Goal: Transaction & Acquisition: Purchase product/service

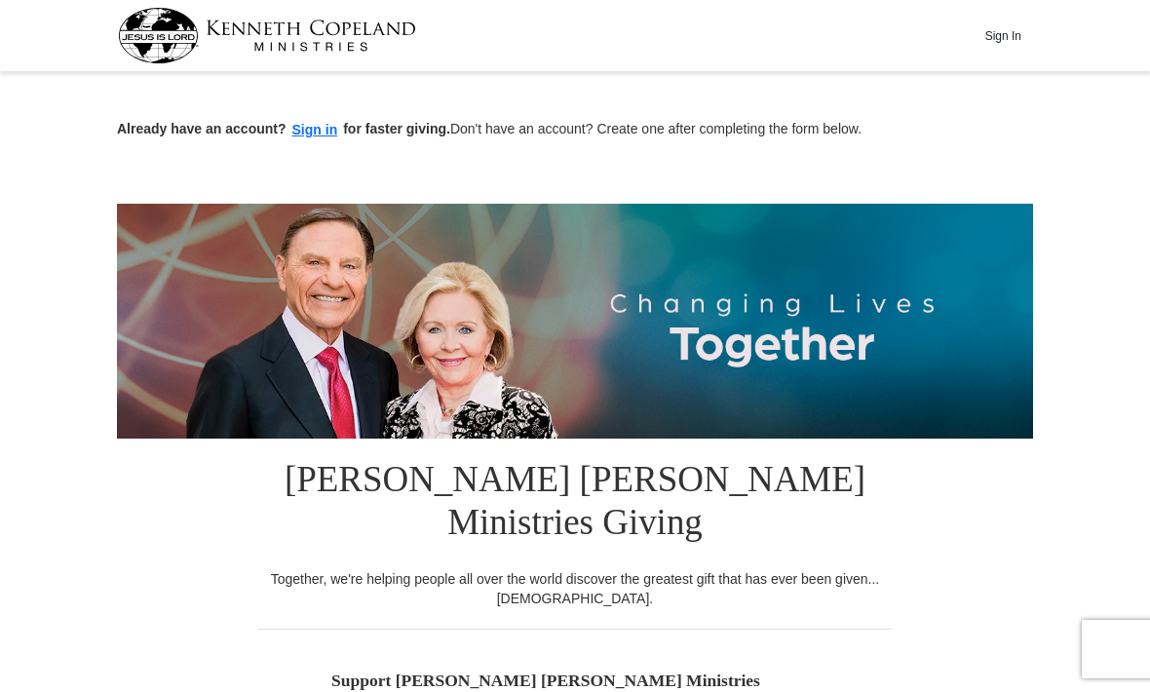
click at [1010, 35] on button "Sign In" at bounding box center [1002, 35] width 58 height 30
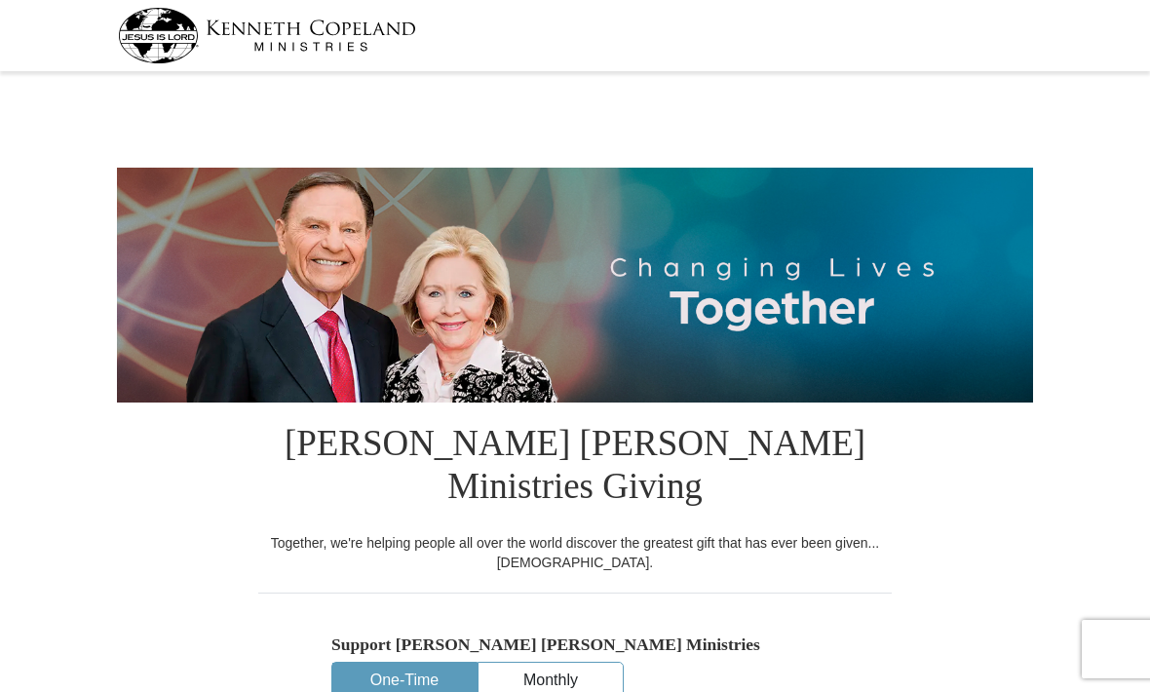
select select "TN"
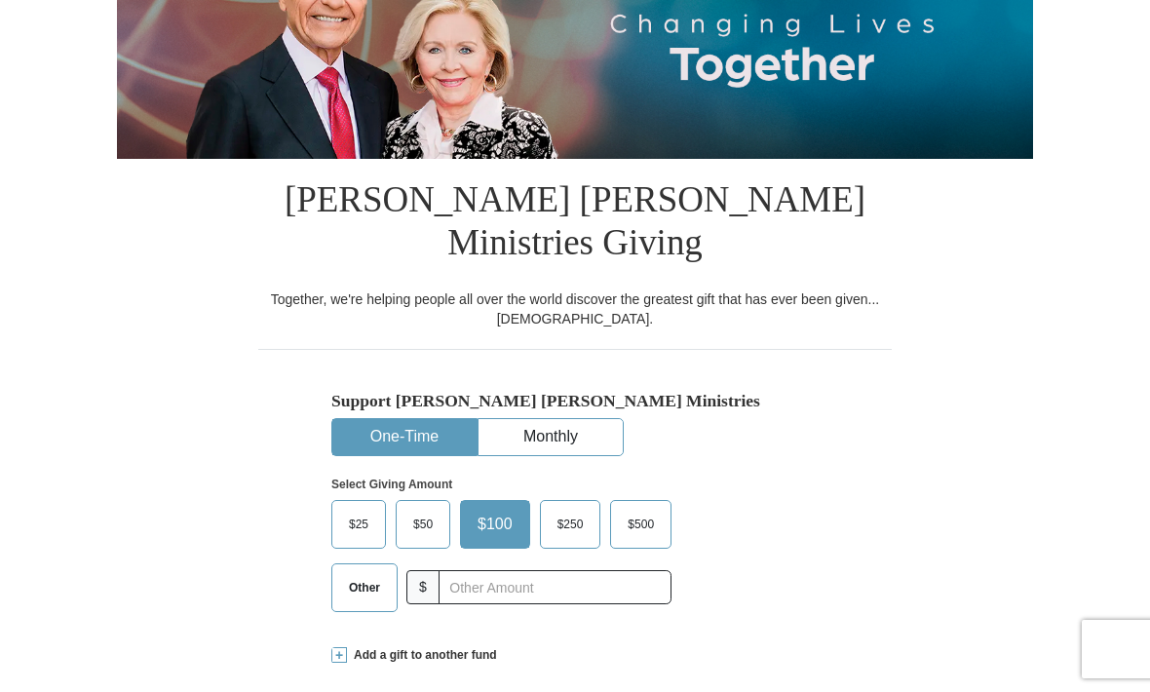
scroll to position [247, 0]
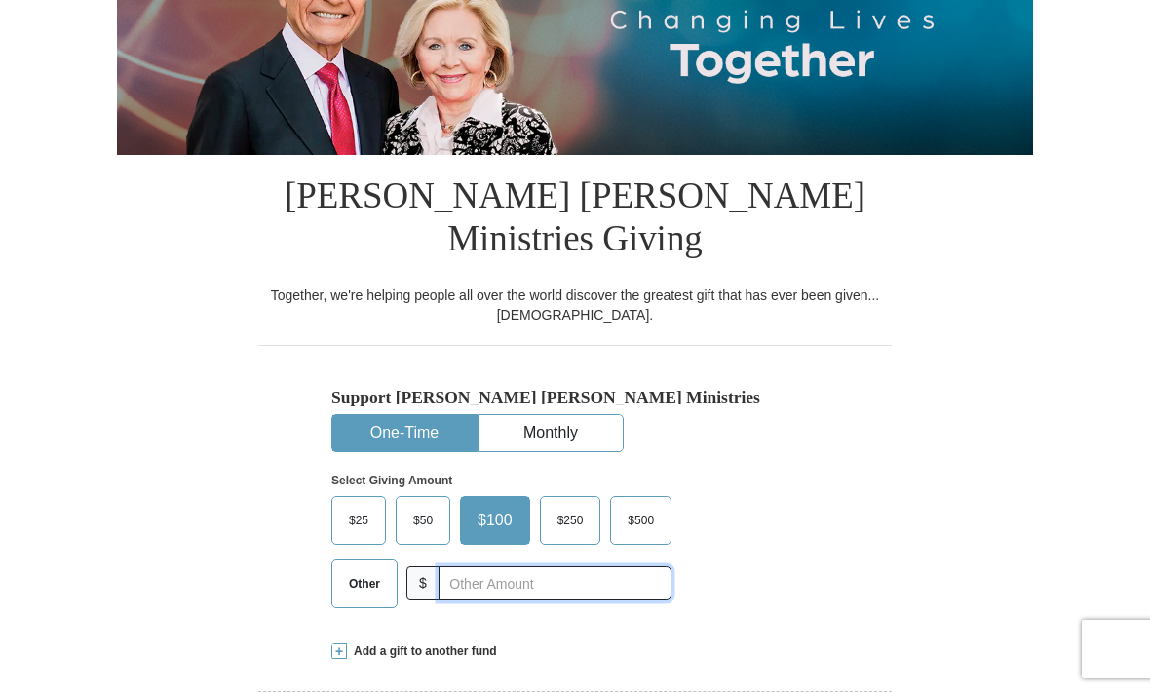
click at [499, 566] on input "text" at bounding box center [555, 583] width 233 height 34
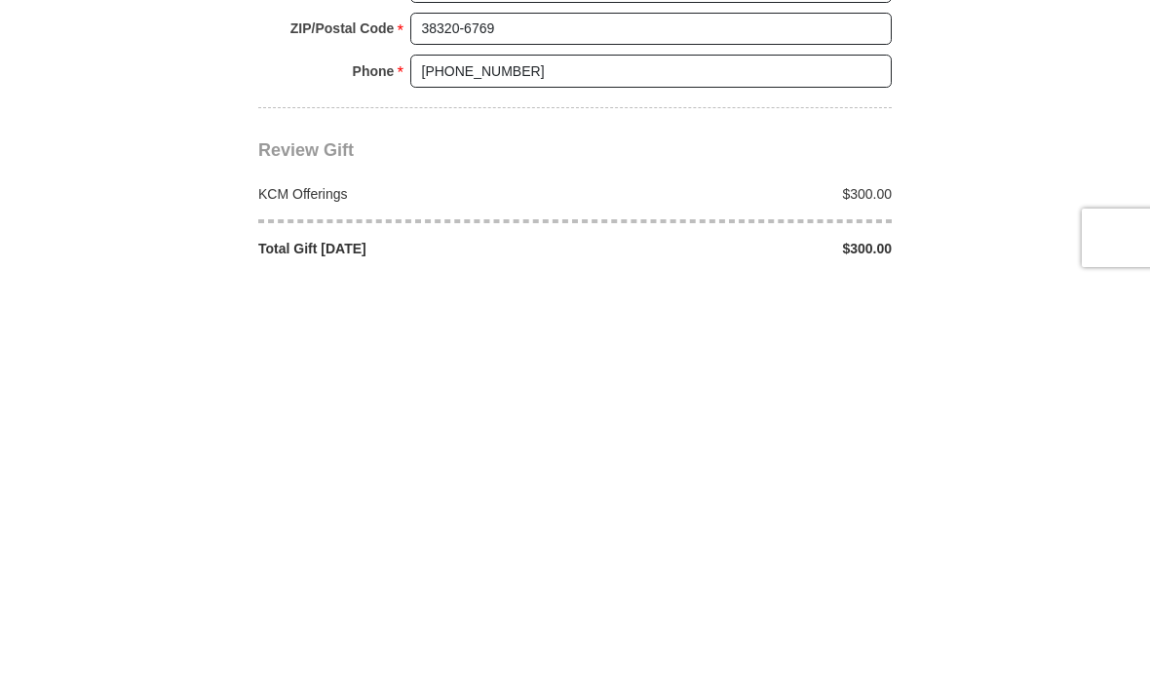
scroll to position [1326, 0]
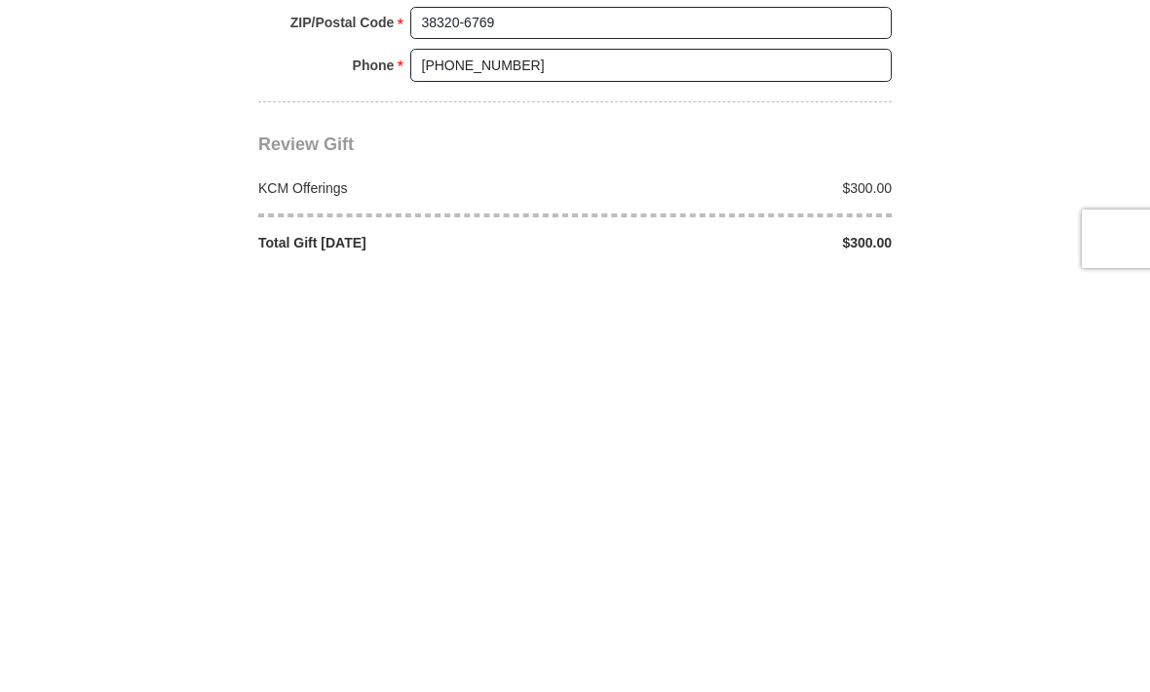
type input "300"
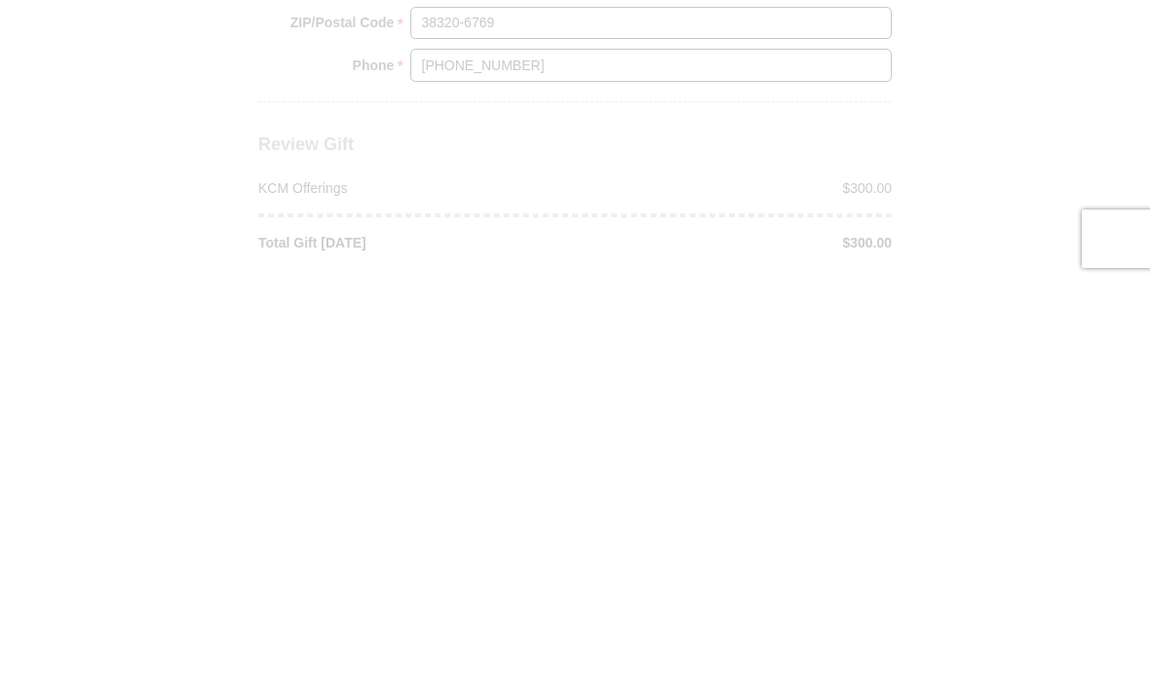
scroll to position [1737, 0]
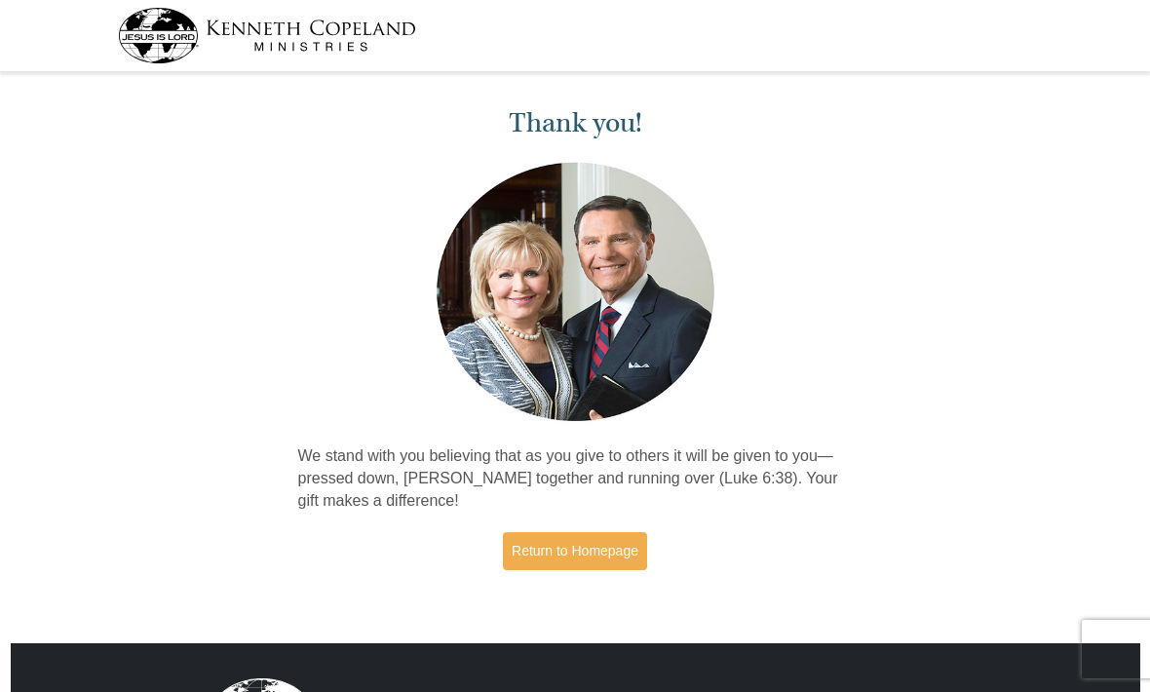
click at [596, 536] on link "Return to Homepage" at bounding box center [575, 551] width 144 height 38
